Goal: Transaction & Acquisition: Purchase product/service

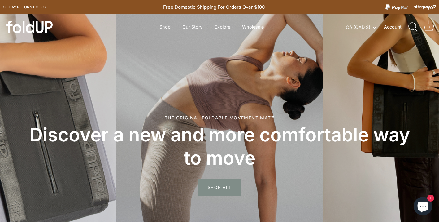
scroll to position [25, 0]
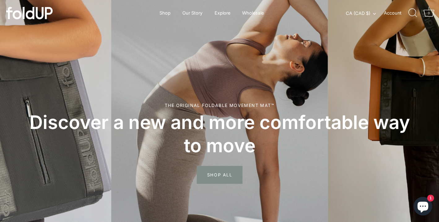
click at [225, 172] on span "SHOP ALL" at bounding box center [220, 175] width 46 height 18
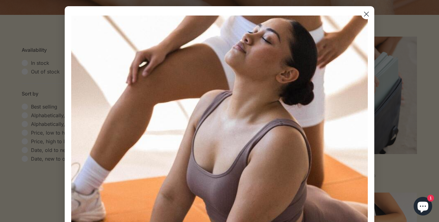
scroll to position [149, 0]
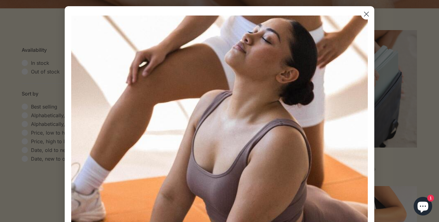
click at [370, 12] on circle "Close dialog" at bounding box center [366, 14] width 10 height 10
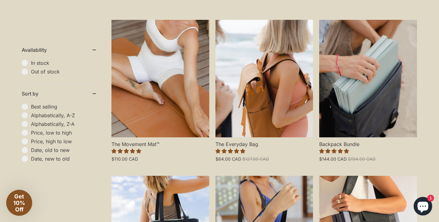
scroll to position [161, 0]
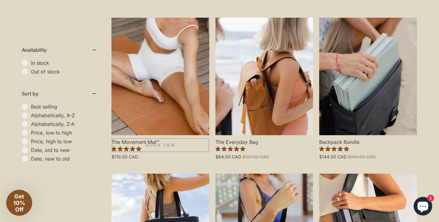
click at [174, 83] on link "The Movement Mat™" at bounding box center [161, 76] width 98 height 117
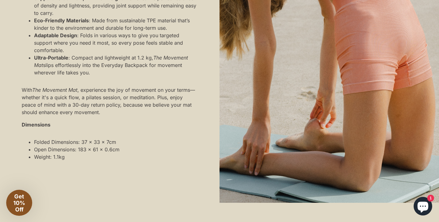
scroll to position [573, 0]
